Goal: Unclear: Browse casually

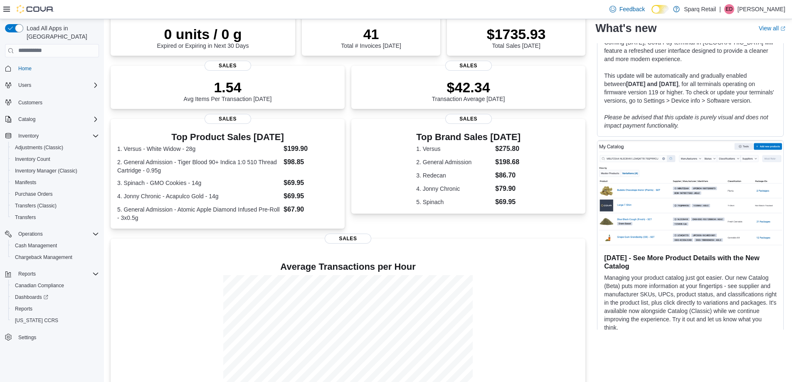
scroll to position [105, 0]
